Goal: Task Accomplishment & Management: Manage account settings

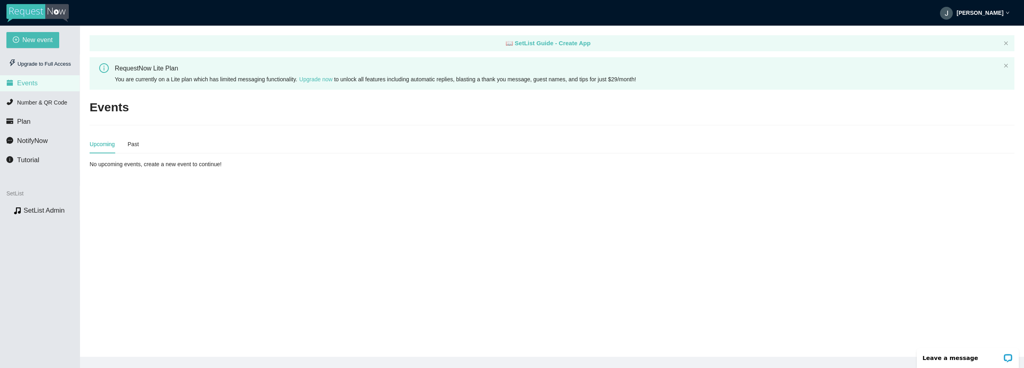
click at [995, 10] on strong "[PERSON_NAME]" at bounding box center [980, 13] width 47 height 6
click at [36, 100] on span "Number & QR Code" at bounding box center [42, 102] width 50 height 6
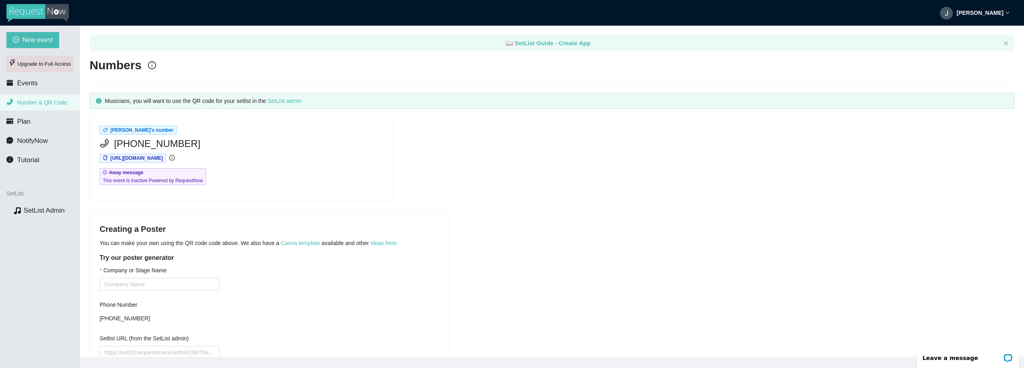
click at [40, 62] on div "Upgrade to Full Access" at bounding box center [39, 64] width 67 height 16
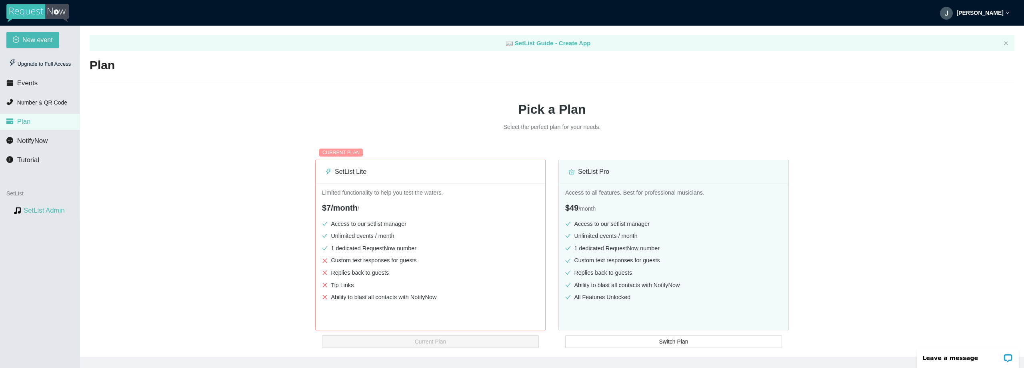
click at [41, 212] on link "SetList Admin" at bounding box center [44, 210] width 41 height 8
